Goal: Task Accomplishment & Management: Use online tool/utility

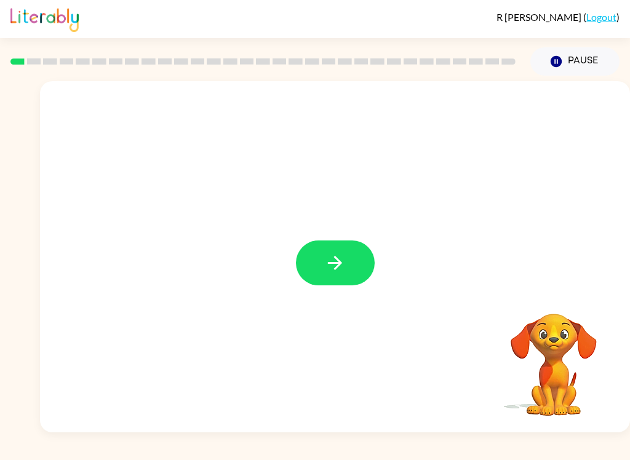
click at [343, 260] on icon "button" at bounding box center [335, 263] width 22 height 22
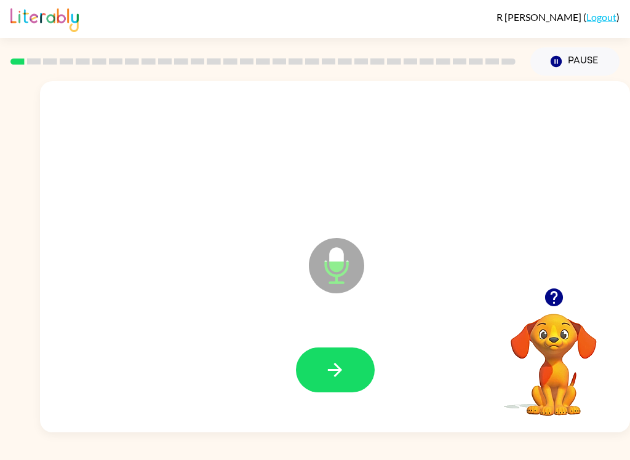
click at [344, 374] on icon "button" at bounding box center [335, 370] width 22 height 22
click at [356, 380] on button "button" at bounding box center [335, 370] width 79 height 45
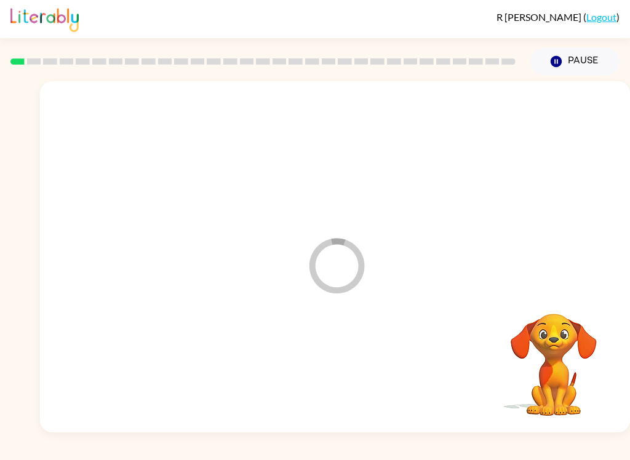
click at [356, 380] on div at bounding box center [334, 370] width 565 height 101
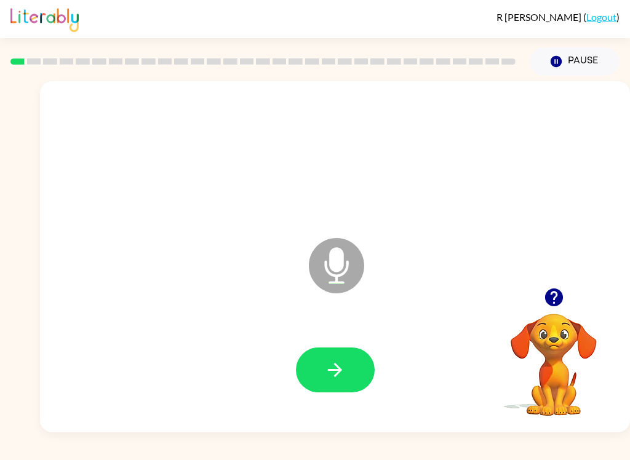
click at [341, 371] on icon "button" at bounding box center [335, 370] width 14 height 14
click at [337, 377] on icon "button" at bounding box center [335, 370] width 22 height 22
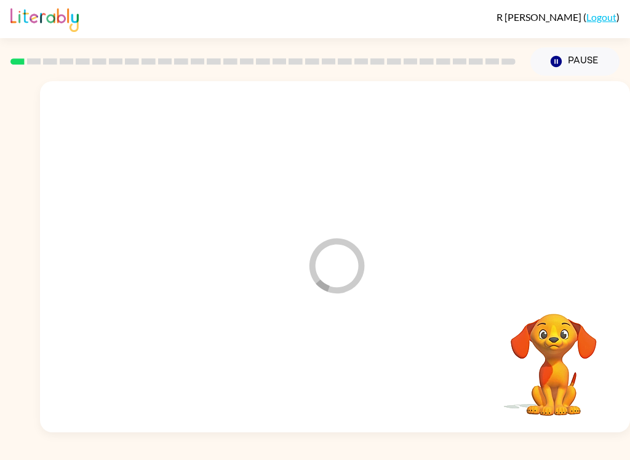
click at [337, 377] on div at bounding box center [334, 370] width 565 height 101
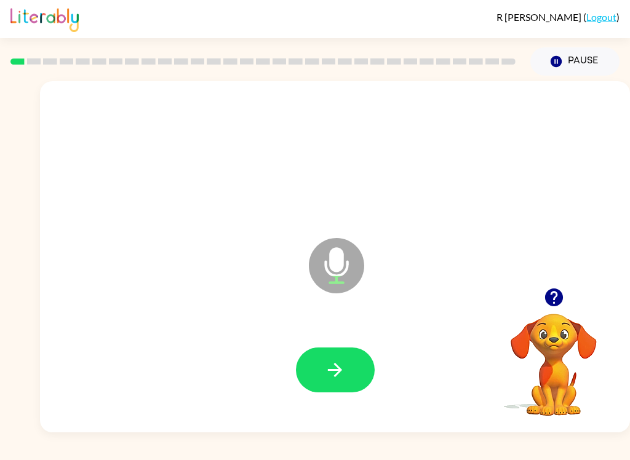
click at [348, 350] on button "button" at bounding box center [335, 370] width 79 height 45
click at [343, 376] on icon "button" at bounding box center [335, 370] width 22 height 22
click at [343, 374] on icon "button" at bounding box center [335, 370] width 22 height 22
click at [341, 372] on icon "button" at bounding box center [335, 370] width 22 height 22
click at [353, 366] on button "button" at bounding box center [335, 370] width 79 height 45
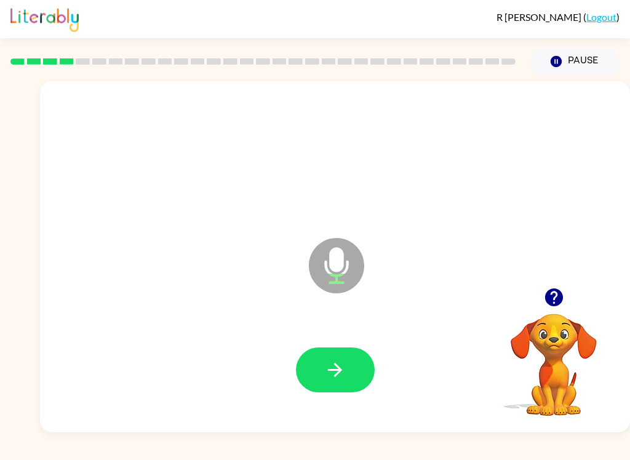
click at [337, 368] on icon "button" at bounding box center [335, 370] width 22 height 22
click at [330, 373] on icon "button" at bounding box center [335, 370] width 22 height 22
click at [333, 385] on button "button" at bounding box center [335, 370] width 79 height 45
click at [336, 373] on icon "button" at bounding box center [335, 370] width 22 height 22
click at [324, 385] on button "button" at bounding box center [335, 370] width 79 height 45
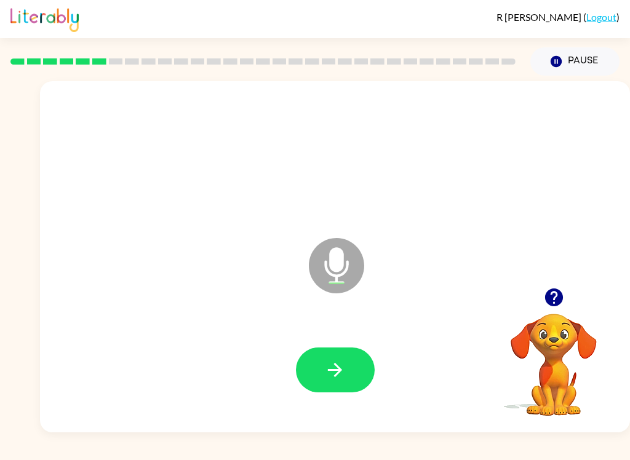
click at [338, 370] on icon "button" at bounding box center [335, 370] width 14 height 14
click at [322, 381] on button "button" at bounding box center [335, 370] width 79 height 45
click at [332, 370] on icon "button" at bounding box center [335, 370] width 14 height 14
click at [344, 375] on icon "button" at bounding box center [335, 370] width 22 height 22
click at [338, 393] on button "button" at bounding box center [335, 370] width 79 height 45
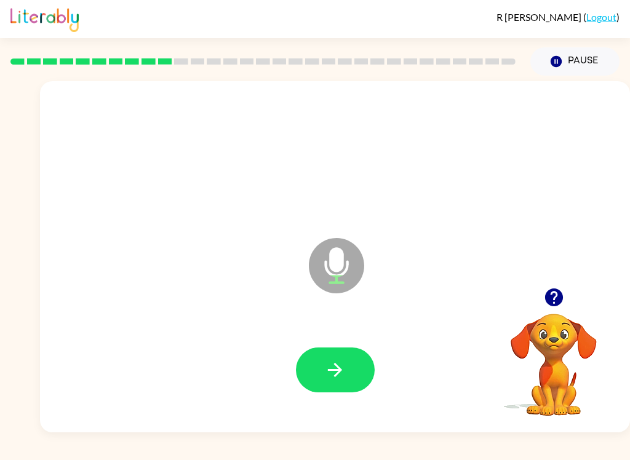
click at [358, 377] on button "button" at bounding box center [335, 370] width 79 height 45
click at [343, 378] on icon "button" at bounding box center [335, 370] width 22 height 22
click at [333, 378] on icon "button" at bounding box center [335, 370] width 22 height 22
click at [367, 359] on button "button" at bounding box center [335, 370] width 79 height 45
click at [306, 379] on button "button" at bounding box center [335, 370] width 79 height 45
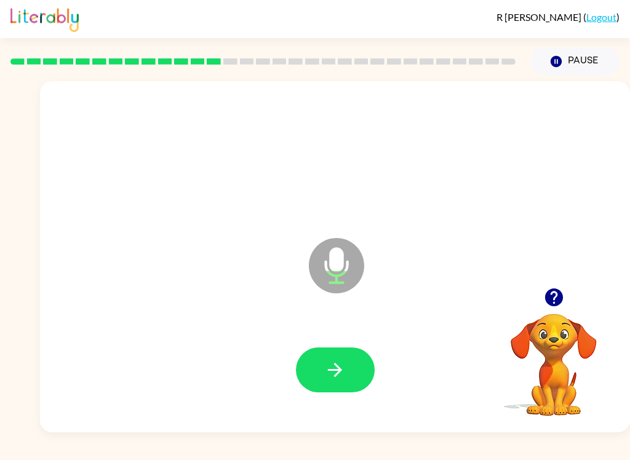
click at [296, 366] on button "button" at bounding box center [335, 370] width 79 height 45
click at [346, 378] on button "button" at bounding box center [335, 370] width 79 height 45
click at [337, 367] on icon "button" at bounding box center [335, 370] width 14 height 14
click at [336, 368] on icon "button" at bounding box center [335, 370] width 22 height 22
click at [343, 359] on icon "button" at bounding box center [335, 370] width 22 height 22
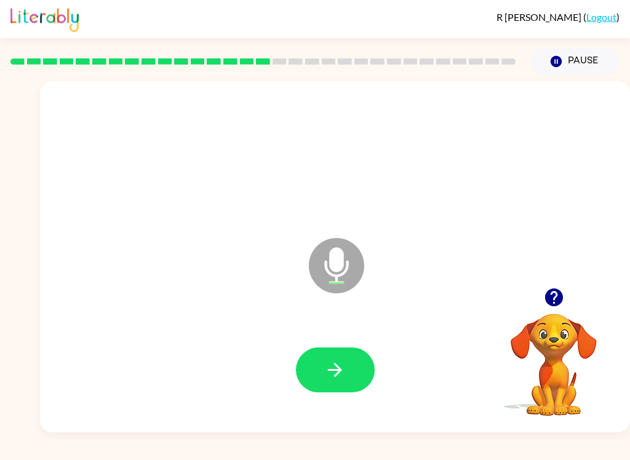
click at [325, 372] on icon "button" at bounding box center [335, 370] width 22 height 22
click at [335, 389] on button "button" at bounding box center [335, 370] width 79 height 45
click at [296, 369] on button "button" at bounding box center [335, 370] width 79 height 45
click at [337, 378] on icon "button" at bounding box center [335, 370] width 22 height 22
click at [341, 367] on icon "button" at bounding box center [335, 370] width 22 height 22
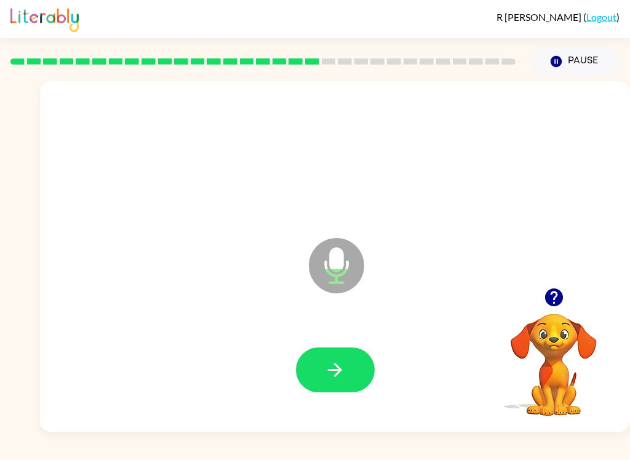
click at [343, 379] on icon "button" at bounding box center [335, 370] width 22 height 22
click at [353, 370] on button "button" at bounding box center [335, 370] width 79 height 45
click at [349, 356] on button "button" at bounding box center [335, 370] width 79 height 45
click at [351, 374] on button "button" at bounding box center [335, 370] width 79 height 45
click at [343, 377] on icon "button" at bounding box center [335, 370] width 22 height 22
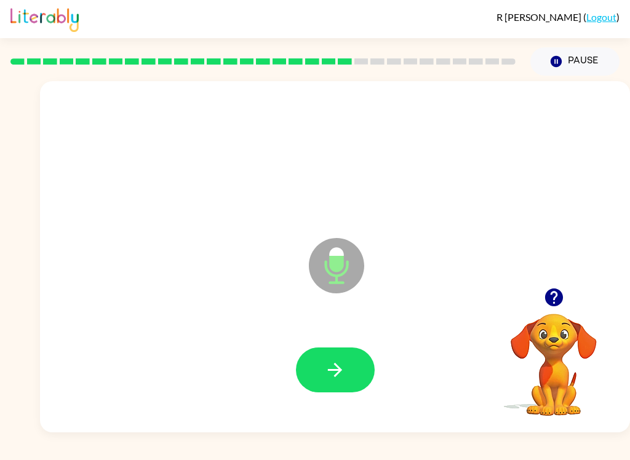
click at [353, 356] on button "button" at bounding box center [335, 370] width 79 height 45
click at [360, 363] on button "button" at bounding box center [335, 370] width 79 height 45
click at [319, 377] on button "button" at bounding box center [335, 370] width 79 height 45
click at [345, 375] on icon "button" at bounding box center [335, 370] width 22 height 22
click at [331, 402] on div at bounding box center [334, 370] width 565 height 101
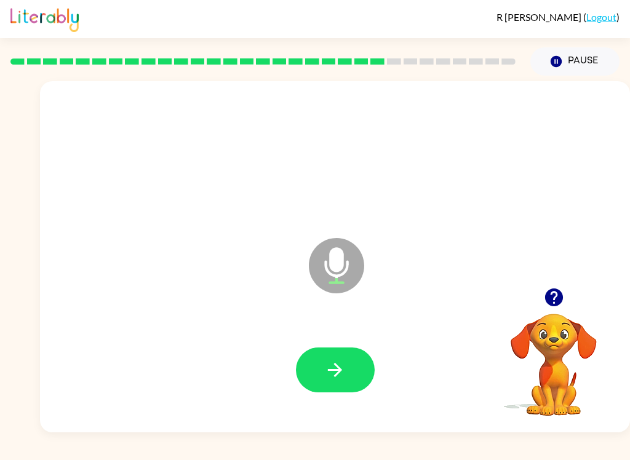
click at [320, 364] on button "button" at bounding box center [335, 370] width 79 height 45
click at [309, 372] on button "button" at bounding box center [335, 370] width 79 height 45
click at [322, 373] on button "button" at bounding box center [335, 370] width 79 height 45
click at [351, 372] on button "button" at bounding box center [335, 370] width 79 height 45
click at [349, 363] on button "button" at bounding box center [335, 370] width 79 height 45
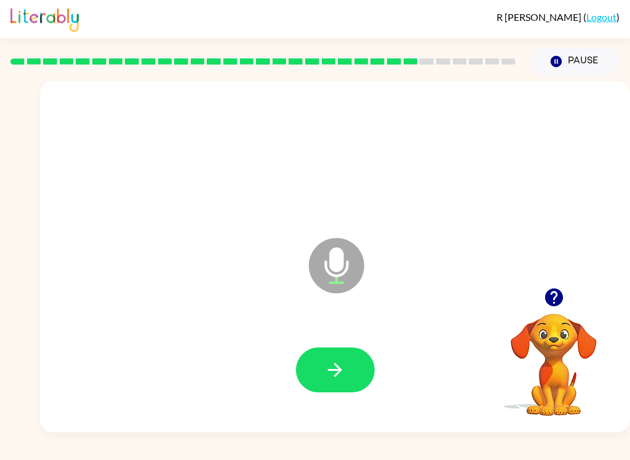
click at [330, 391] on button "button" at bounding box center [335, 370] width 79 height 45
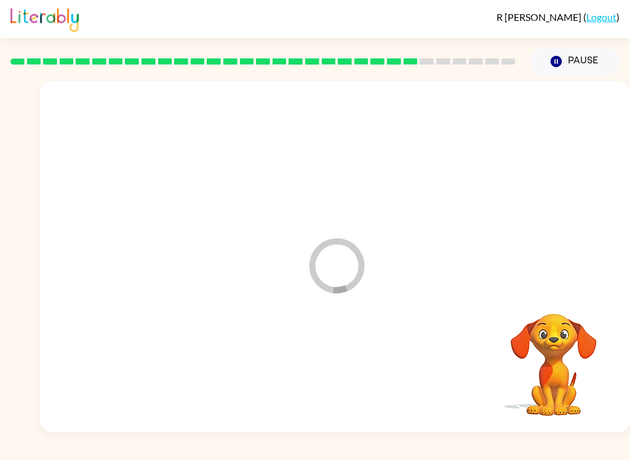
click at [341, 371] on div at bounding box center [334, 370] width 565 height 101
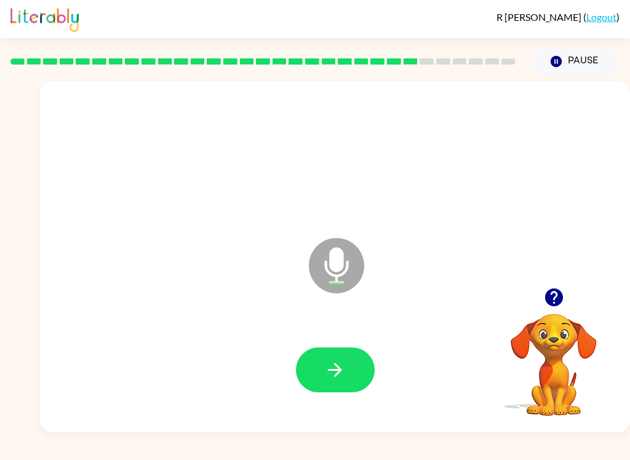
click at [327, 366] on icon "button" at bounding box center [335, 370] width 22 height 22
click at [317, 369] on button "button" at bounding box center [335, 370] width 79 height 45
click at [301, 373] on button "button" at bounding box center [335, 370] width 79 height 45
click at [348, 368] on button "button" at bounding box center [335, 370] width 79 height 45
click at [358, 377] on button "button" at bounding box center [335, 370] width 79 height 45
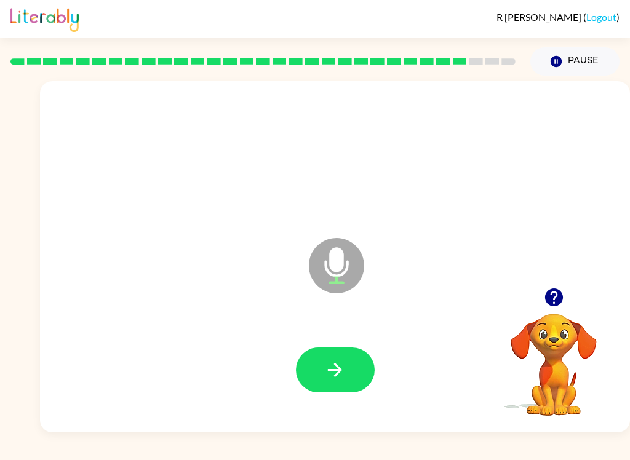
click at [344, 371] on icon "button" at bounding box center [335, 370] width 22 height 22
click at [348, 348] on button "button" at bounding box center [335, 370] width 79 height 45
click at [344, 350] on button "button" at bounding box center [335, 370] width 79 height 45
click at [327, 368] on icon "button" at bounding box center [335, 370] width 22 height 22
click at [324, 377] on icon "button" at bounding box center [335, 370] width 22 height 22
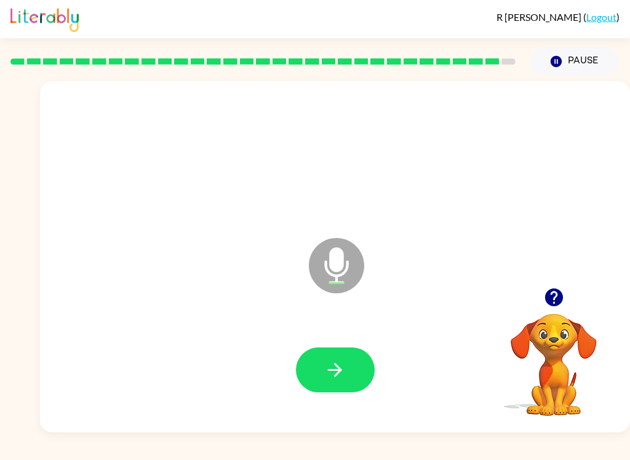
click at [334, 369] on icon "button" at bounding box center [335, 370] width 22 height 22
